Goal: Find specific page/section: Find specific page/section

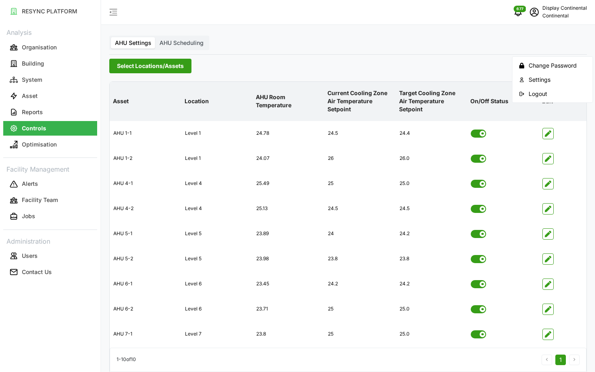
scroll to position [32, 0]
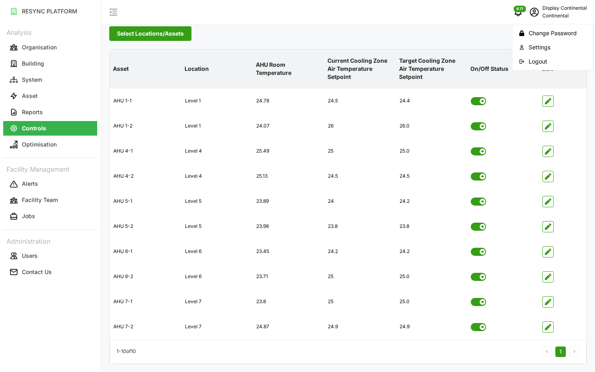
click at [542, 59] on div "Logout" at bounding box center [558, 61] width 58 height 9
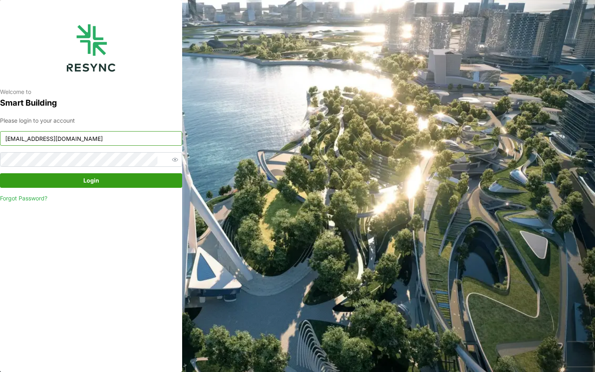
click at [134, 139] on input "continental_display@resynctech.com" at bounding box center [91, 138] width 182 height 15
type input "ponte_group_display@resynctech.com"
click at [136, 177] on span "Login" at bounding box center [91, 181] width 167 height 14
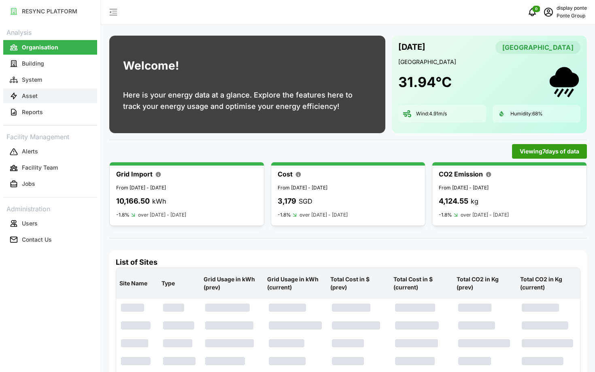
click at [47, 102] on button "Asset" at bounding box center [50, 96] width 94 height 15
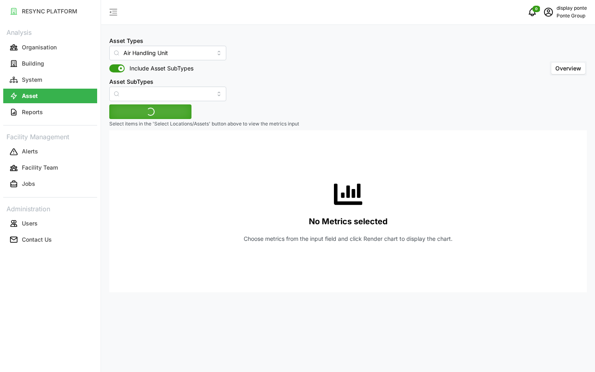
click at [134, 60] on div "Asset Types Air Handling Unit Include Asset SubTypes Asset SubTypes" at bounding box center [167, 69] width 117 height 66
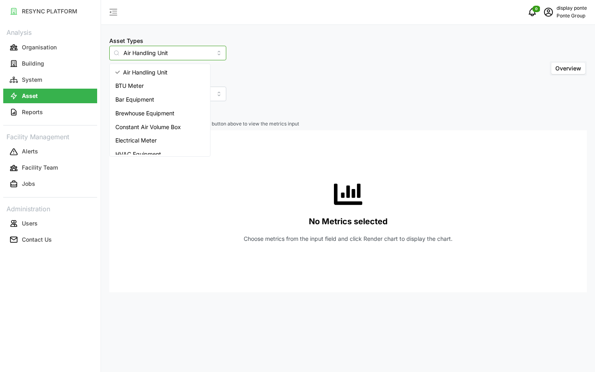
click at [137, 54] on input "Air Handling Unit" at bounding box center [167, 53] width 117 height 15
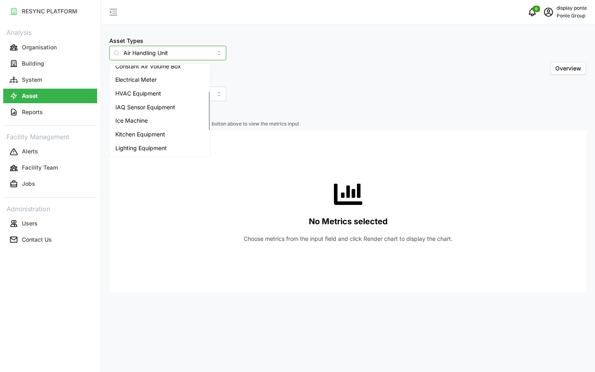
scroll to position [62, 0]
click at [141, 108] on span "IAQ Sensor Equipment" at bounding box center [145, 106] width 60 height 9
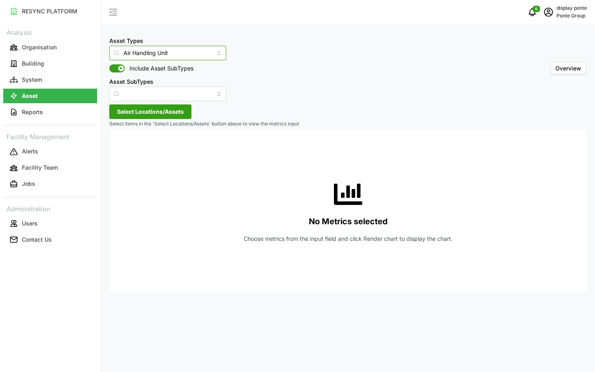
type input "IAQ Sensor Equipment"
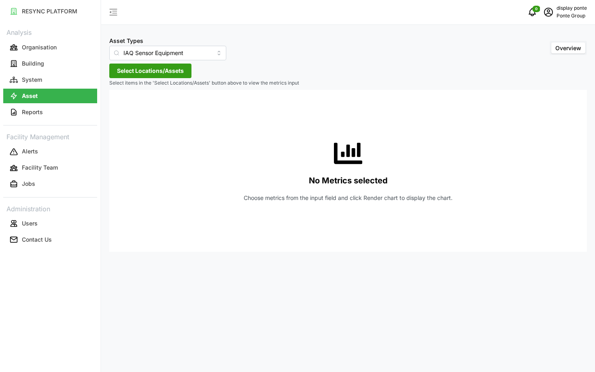
click at [155, 73] on span "Select Locations/Assets" at bounding box center [150, 71] width 67 height 14
click at [123, 106] on div "MBFC" at bounding box center [166, 108] width 98 height 12
click at [117, 106] on icon at bounding box center [120, 107] width 6 height 6
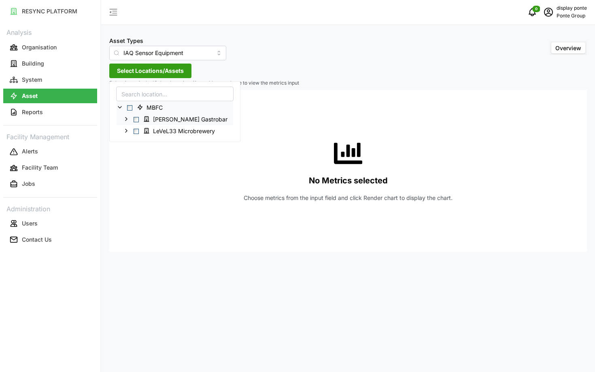
click at [126, 115] on div "[PERSON_NAME] Gastrobar" at bounding box center [175, 119] width 117 height 12
click at [126, 118] on polyline at bounding box center [127, 118] width 2 height 3
